Goal: Transaction & Acquisition: Download file/media

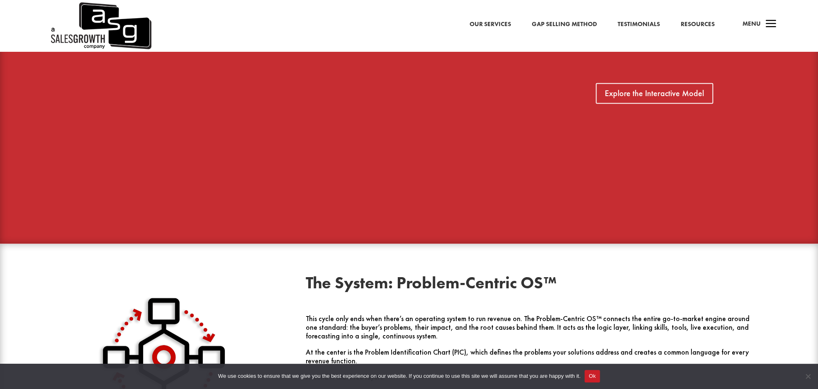
scroll to position [712, 0]
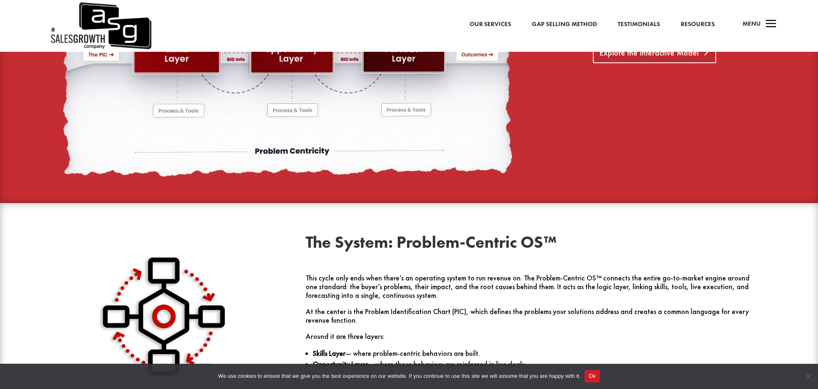
click at [635, 56] on link "Explore the Interactive Model" at bounding box center [654, 52] width 123 height 21
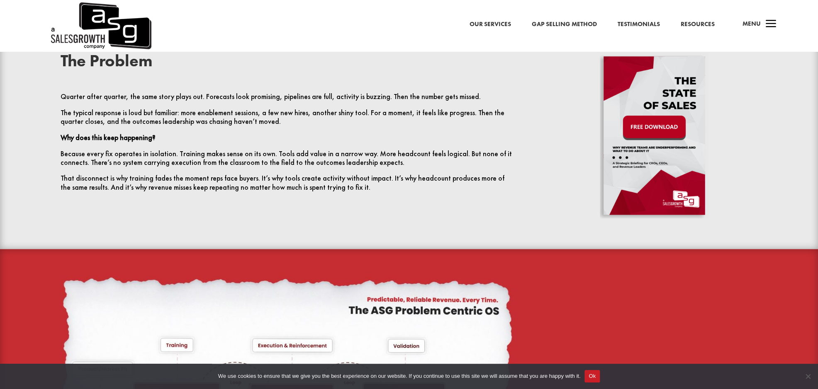
scroll to position [328, 0]
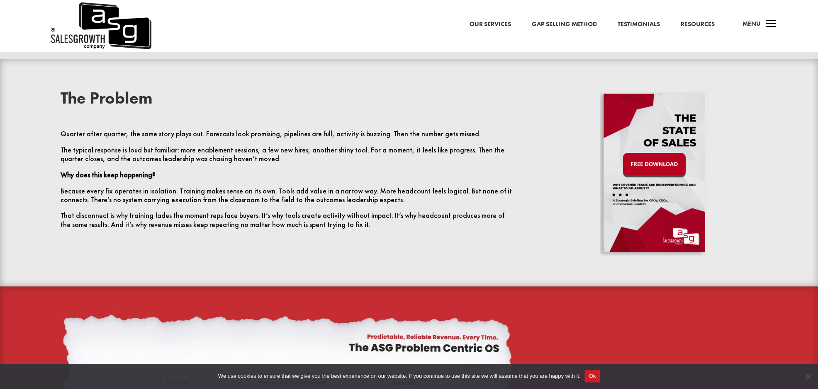
click at [667, 167] on img at bounding box center [654, 173] width 109 height 166
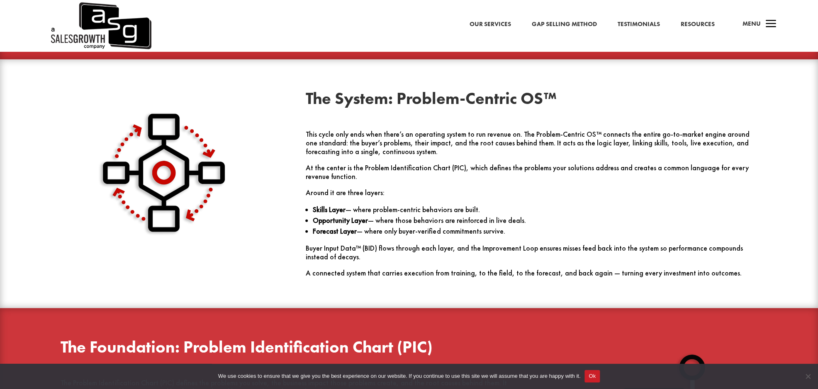
scroll to position [878, 0]
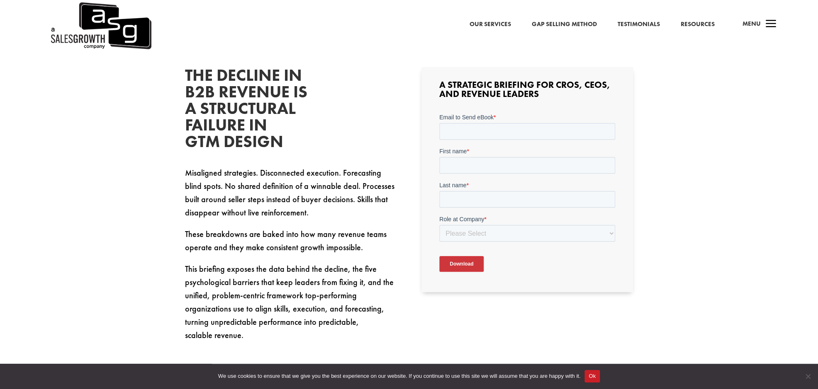
scroll to position [267, 0]
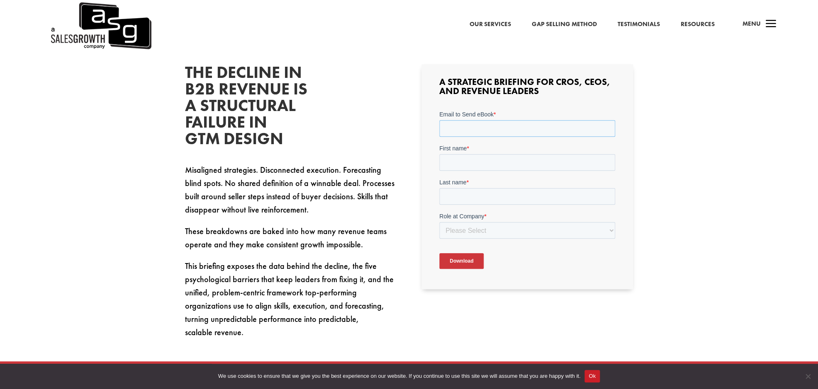
click at [510, 126] on input "Email to Send eBook *" at bounding box center [527, 128] width 176 height 17
type input "kaya@focusedoutreach.io"
click at [513, 165] on input "First name *" at bounding box center [527, 162] width 176 height 17
type input "Kaya"
click at [509, 199] on input "Last name *" at bounding box center [527, 196] width 176 height 17
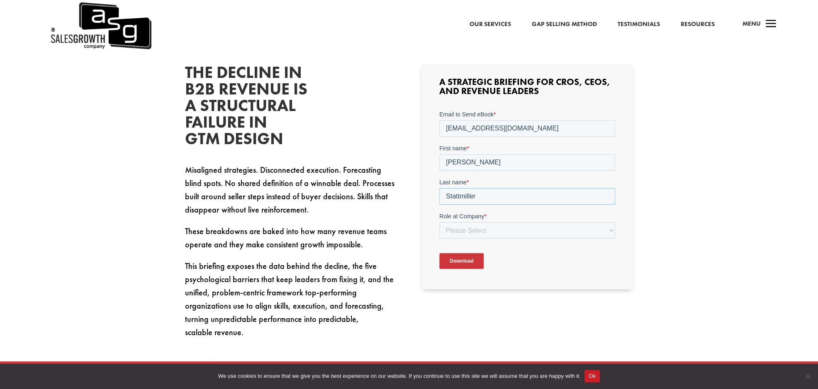
type input "Stattmiller"
select select "Other"
click option "Other" at bounding box center [439, 110] width 0 height 0
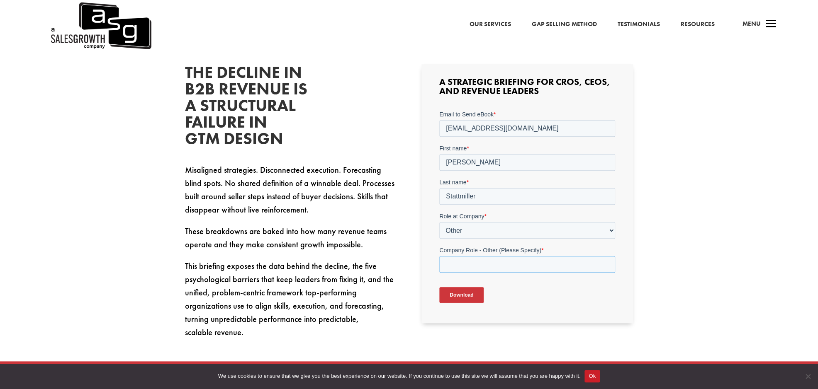
click at [467, 265] on input "Company Role - Other (Please Specify) *" at bounding box center [527, 264] width 176 height 17
type input "Founder"
click at [452, 295] on input "Download" at bounding box center [461, 295] width 44 height 16
